Goal: Information Seeking & Learning: Learn about a topic

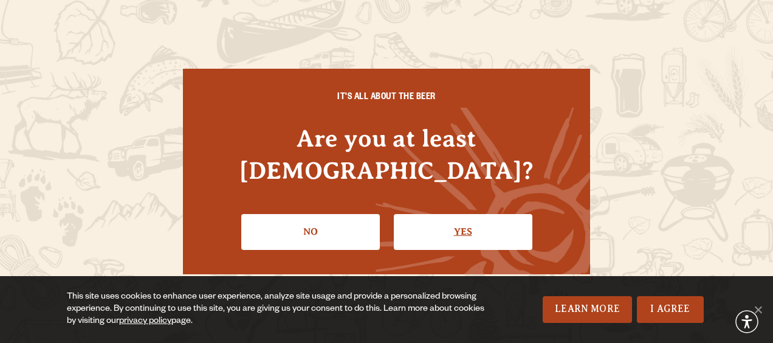
click at [415, 224] on link "Yes" at bounding box center [463, 231] width 139 height 35
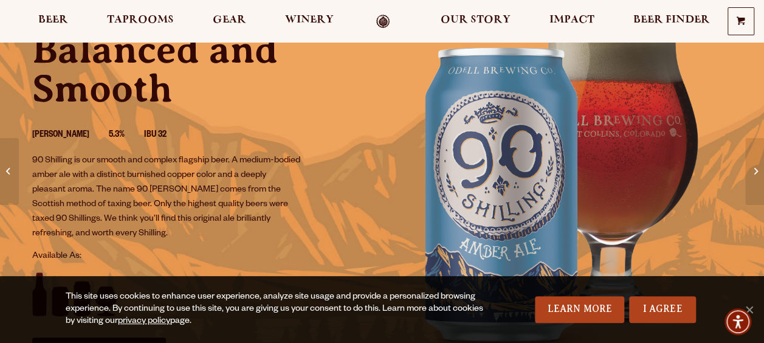
scroll to position [122, 0]
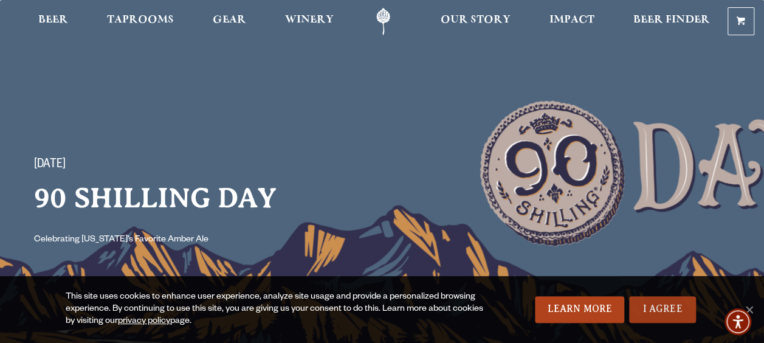
click at [663, 313] on link "I Agree" at bounding box center [662, 309] width 67 height 27
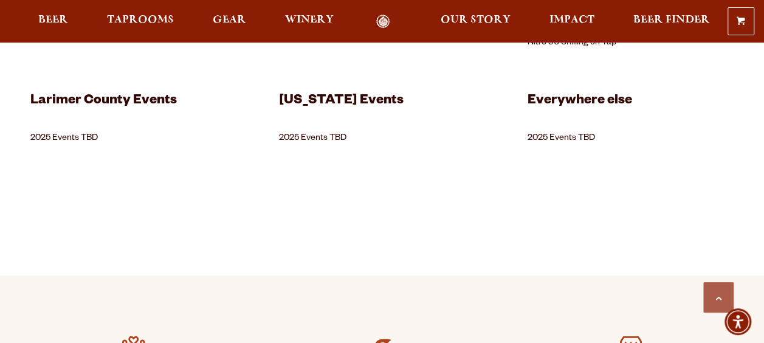
scroll to position [1520, 0]
